Goal: Obtain resource: Obtain resource

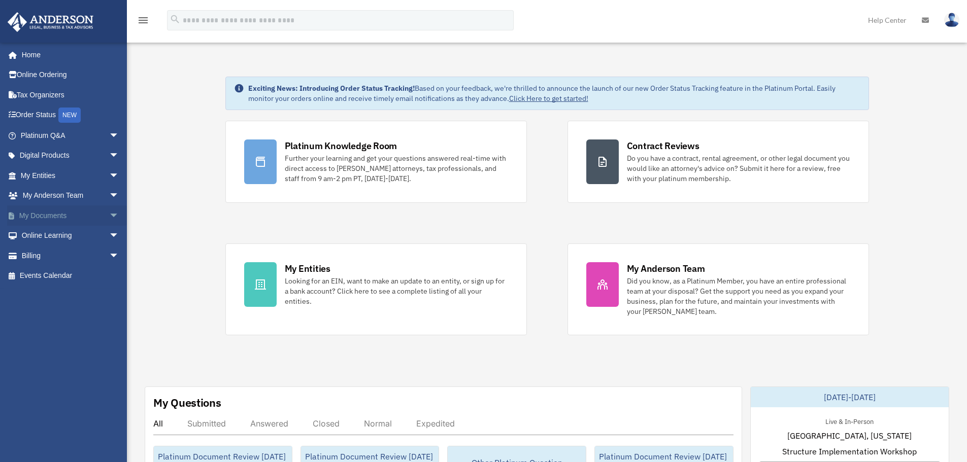
click at [109, 215] on span "arrow_drop_down" at bounding box center [119, 216] width 20 height 21
click at [45, 230] on link "Box" at bounding box center [74, 236] width 120 height 20
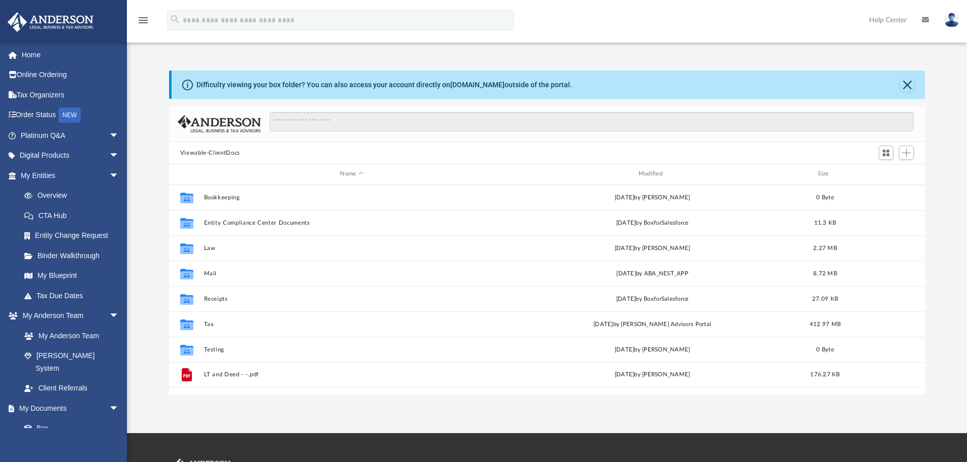
scroll to position [223, 748]
click at [109, 153] on span "arrow_drop_down" at bounding box center [119, 156] width 20 height 21
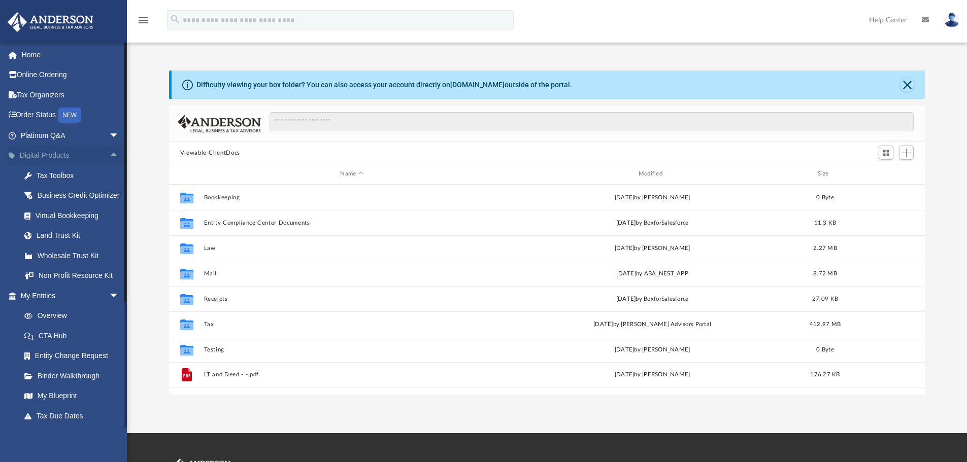
click at [109, 153] on span "arrow_drop_up" at bounding box center [119, 156] width 20 height 21
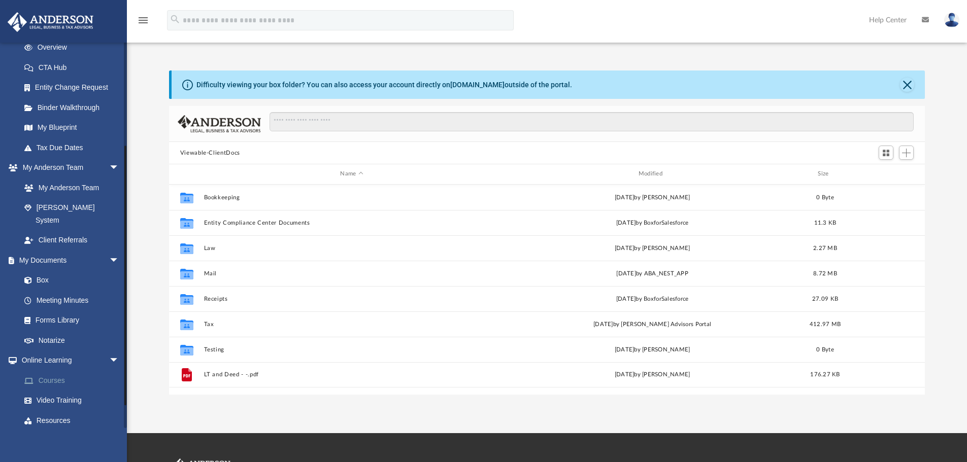
scroll to position [181, 0]
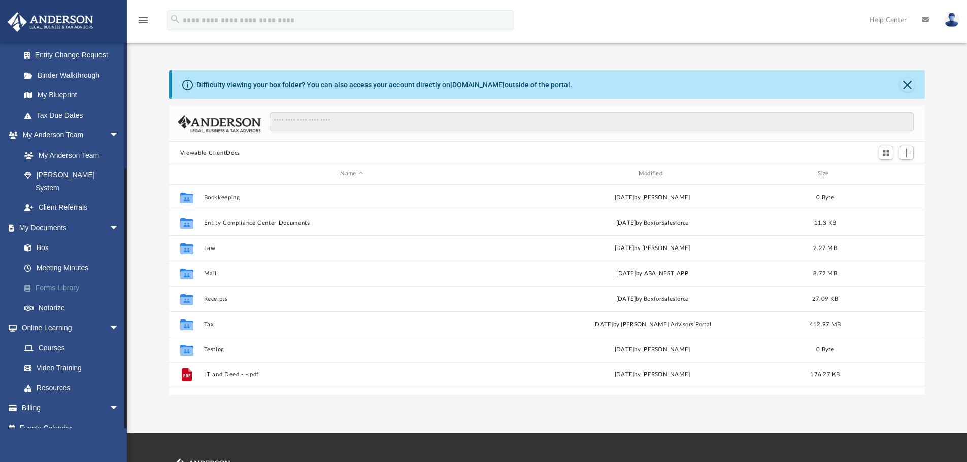
click at [62, 278] on link "Forms Library" at bounding box center [74, 288] width 120 height 20
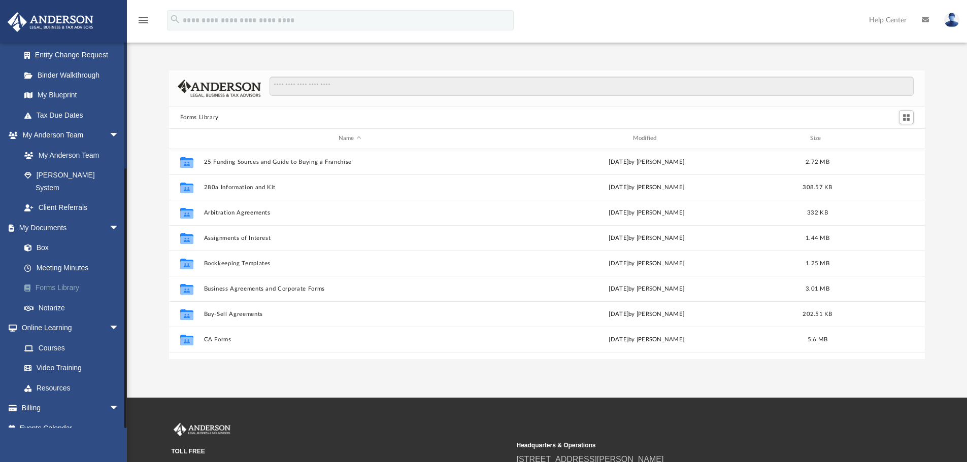
scroll to position [223, 748]
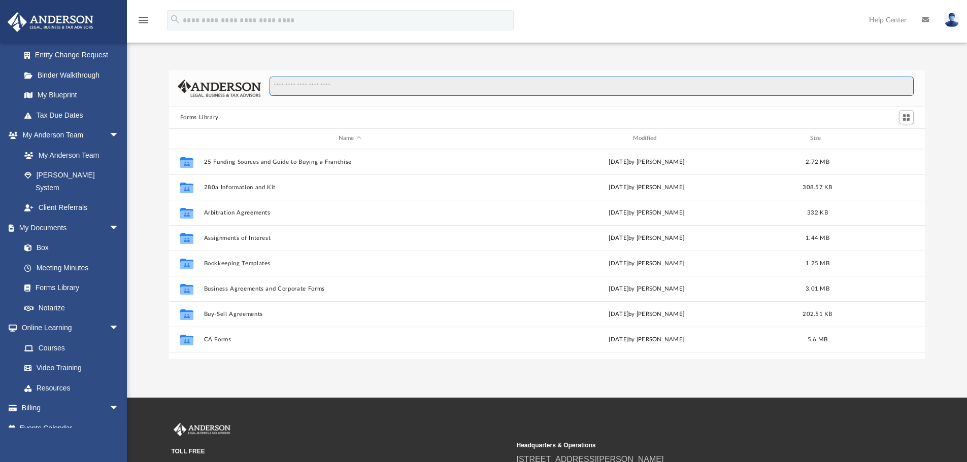
click at [311, 80] on input "Search files and folders" at bounding box center [591, 86] width 644 height 19
type input "*****"
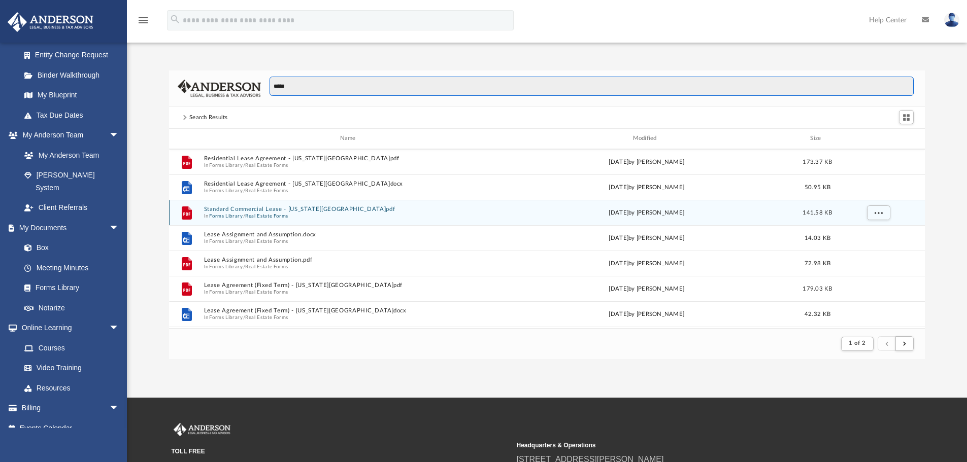
scroll to position [558, 0]
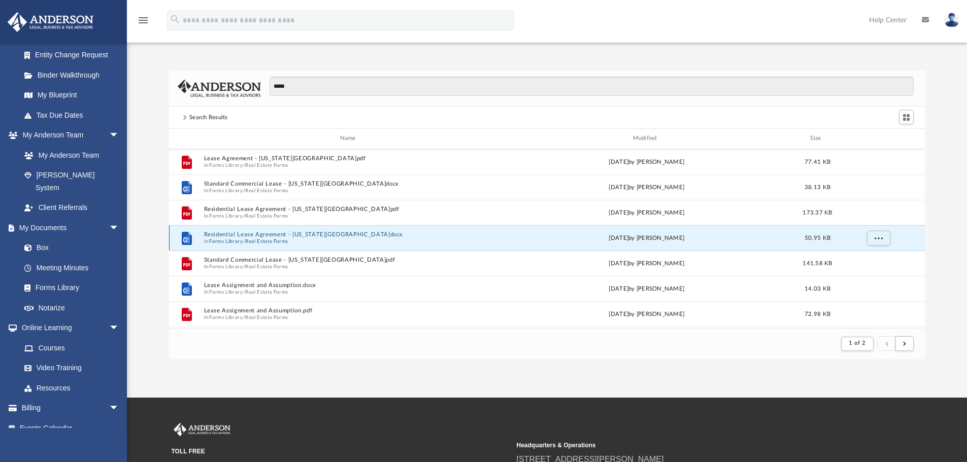
drag, startPoint x: 357, startPoint y: 237, endPoint x: 207, endPoint y: 237, distance: 150.7
click at [207, 237] on button "Residential Lease Agreement - [US_STATE][GEOGRAPHIC_DATA]docx" at bounding box center [349, 234] width 292 height 7
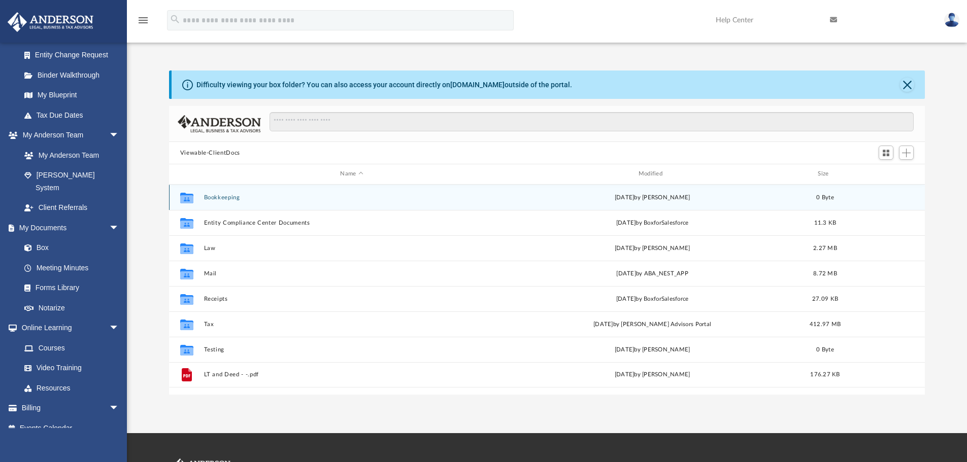
scroll to position [223, 748]
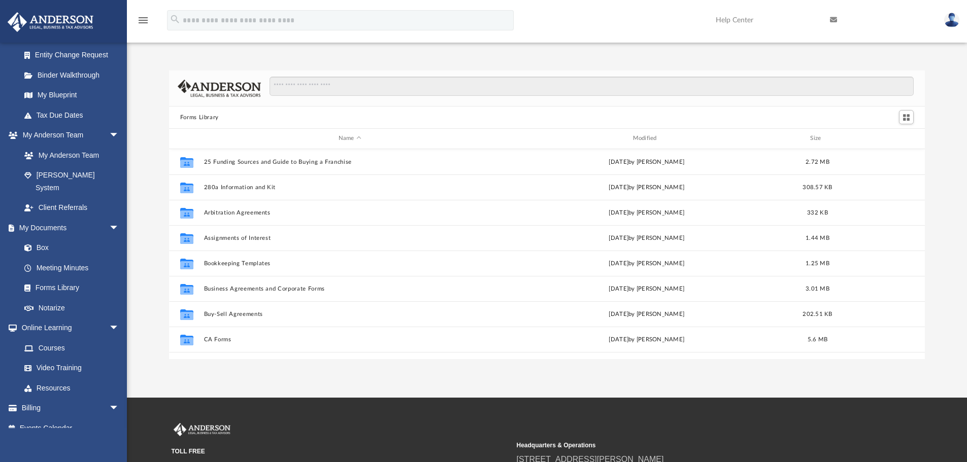
scroll to position [223, 748]
click at [333, 87] on input "Search files and folders" at bounding box center [591, 86] width 644 height 19
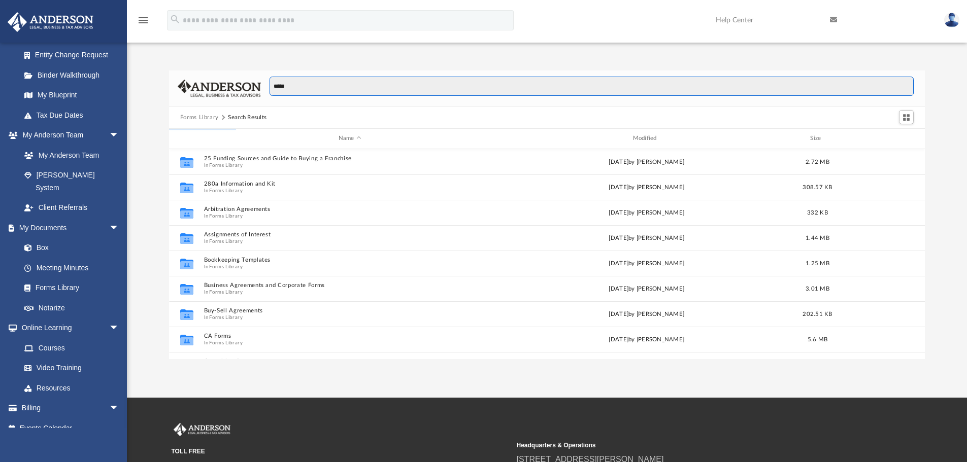
type input "*****"
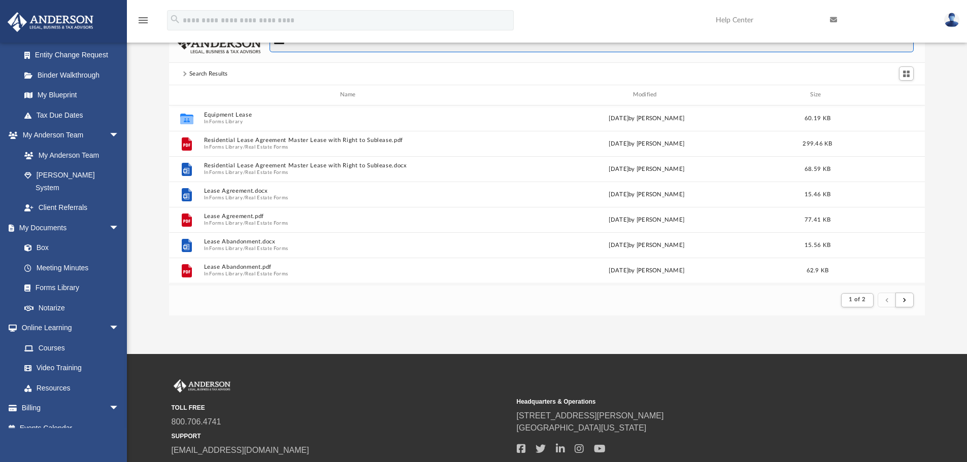
scroll to position [0, 0]
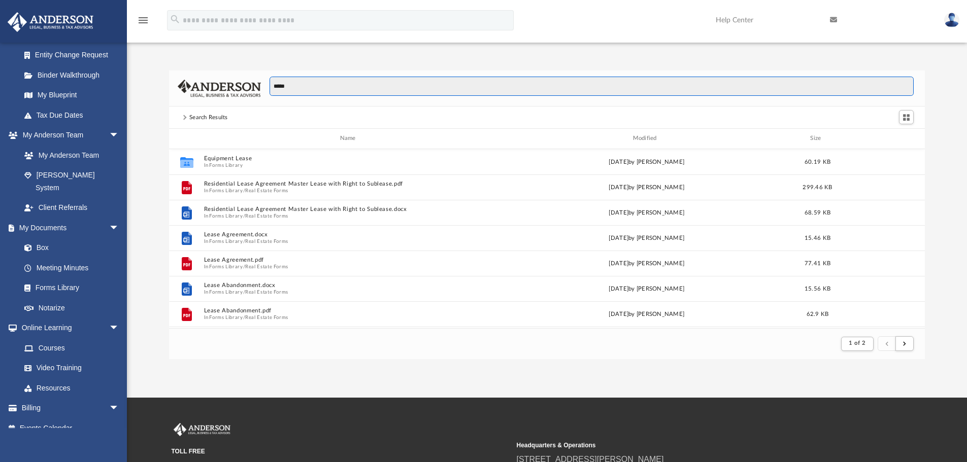
click at [297, 88] on input "*****" at bounding box center [591, 86] width 644 height 19
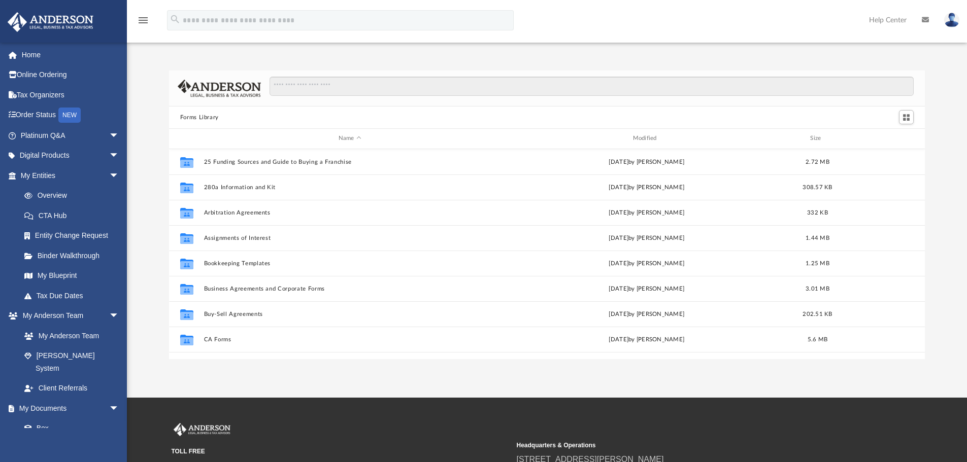
scroll to position [223, 748]
click at [298, 83] on input "Search files and folders" at bounding box center [591, 86] width 644 height 19
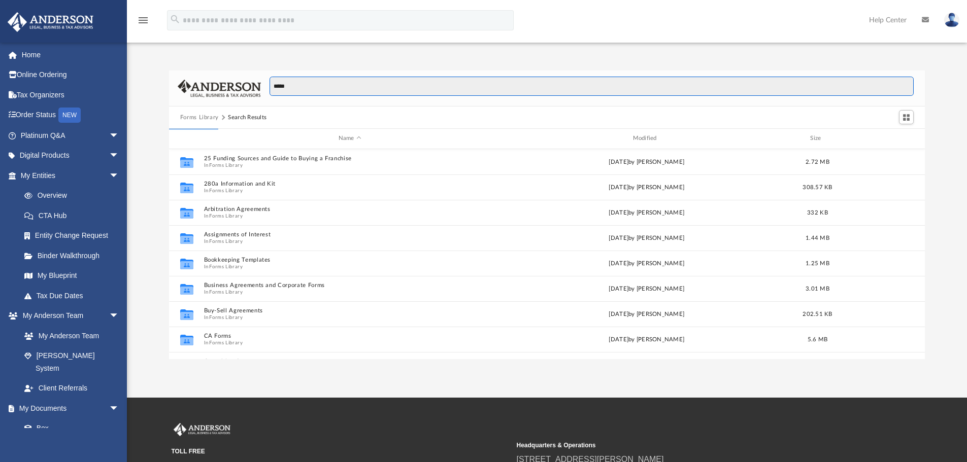
type input "*****"
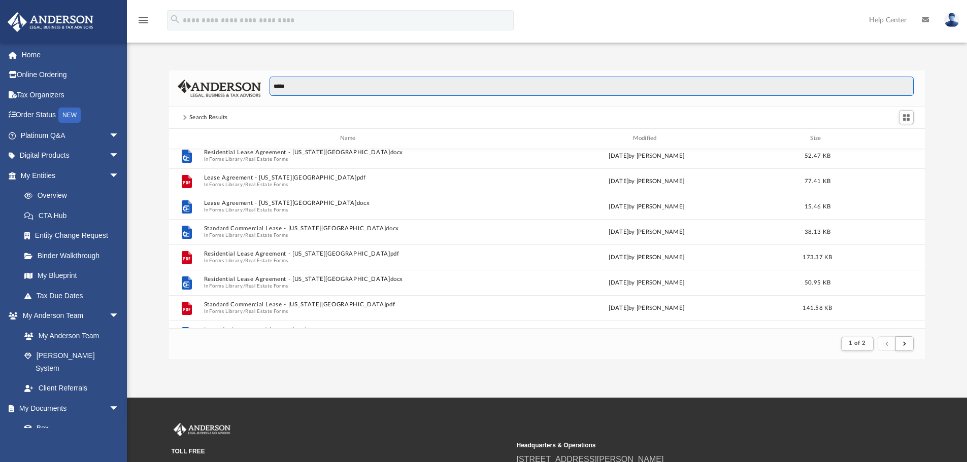
scroll to position [531, 0]
